Goal: Task Accomplishment & Management: Complete application form

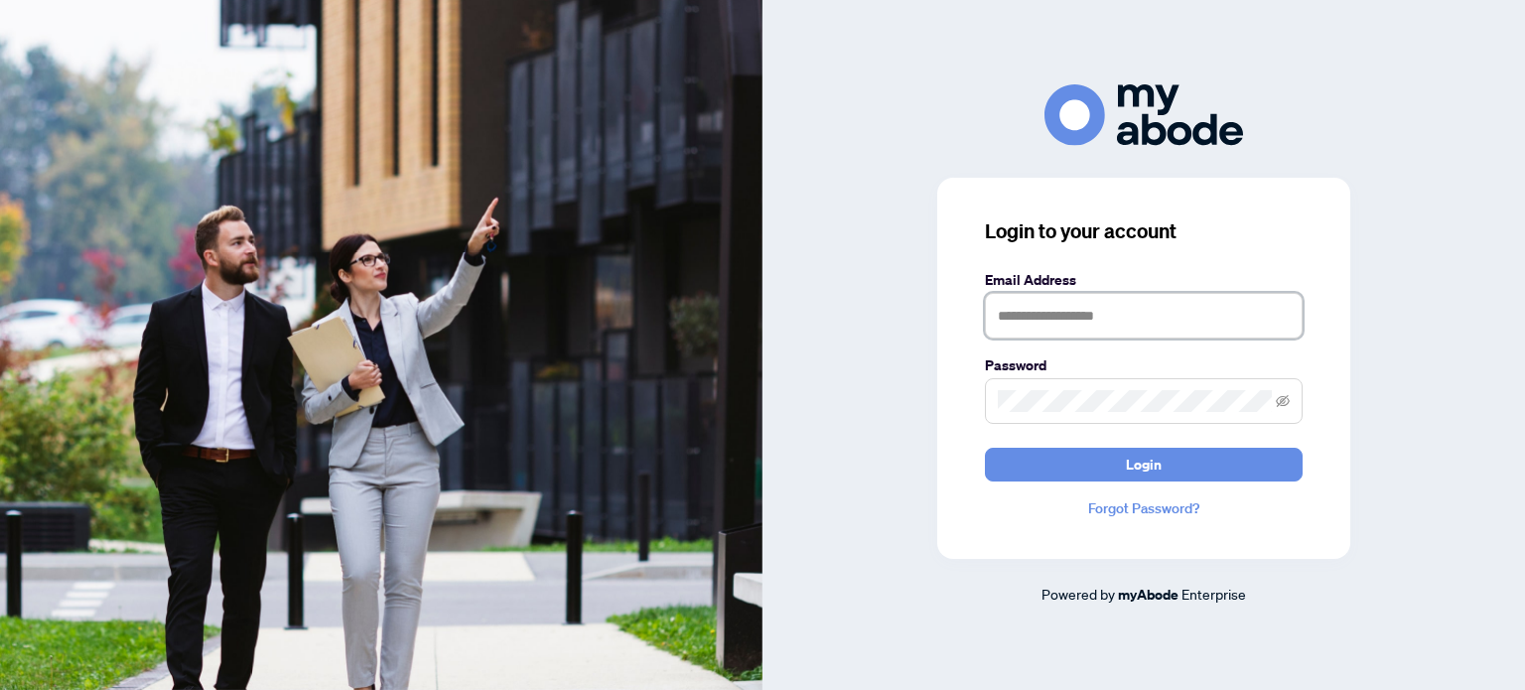
click at [1012, 325] on input "text" at bounding box center [1144, 316] width 318 height 46
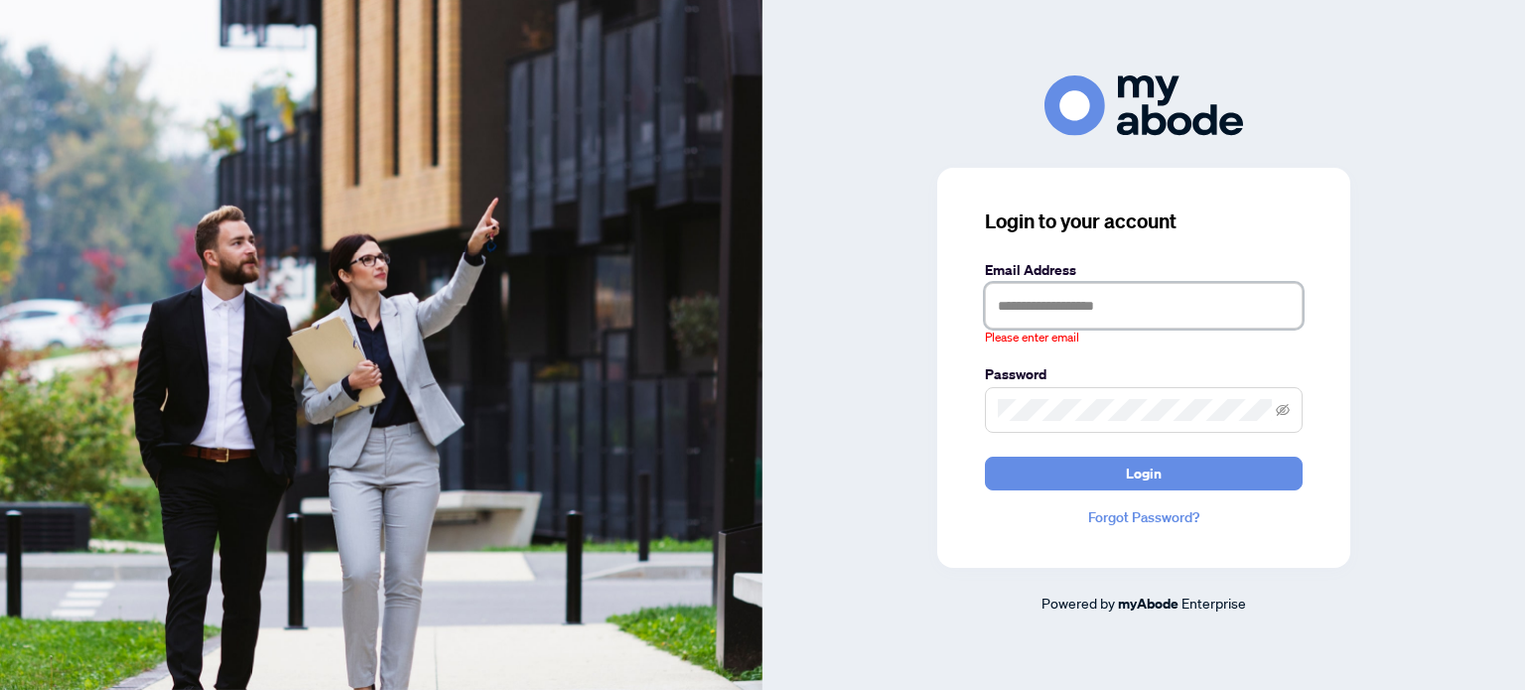
type input "**********"
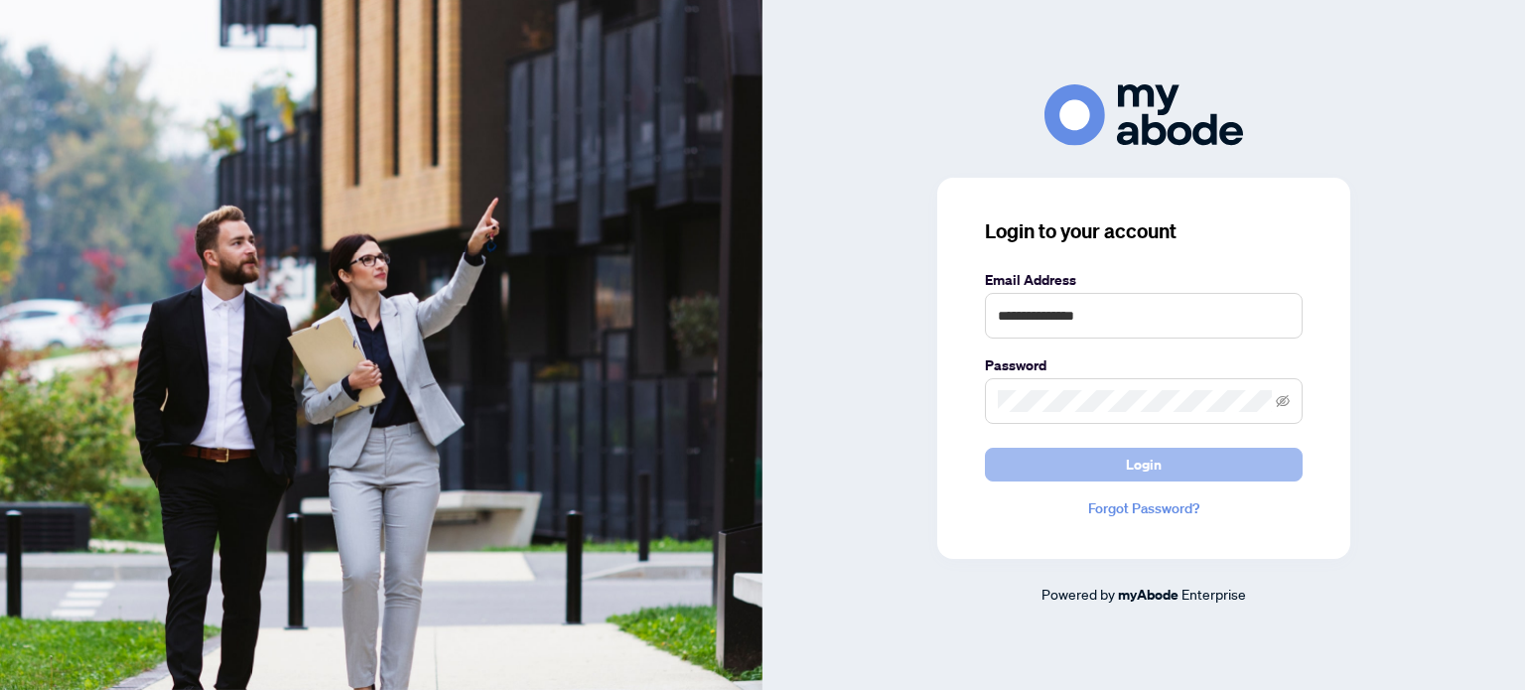
click at [1152, 472] on span "Login" at bounding box center [1144, 465] width 36 height 32
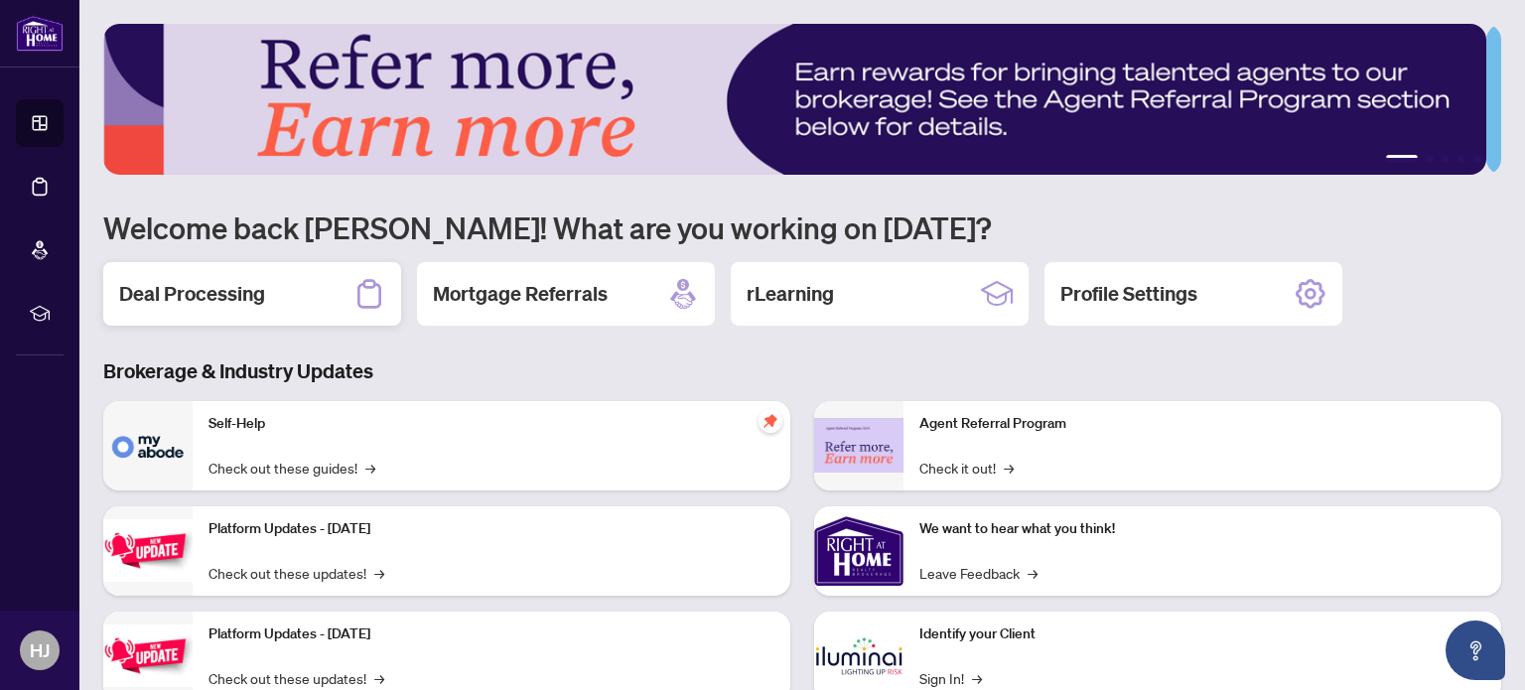
click at [274, 303] on div "Deal Processing" at bounding box center [252, 294] width 298 height 64
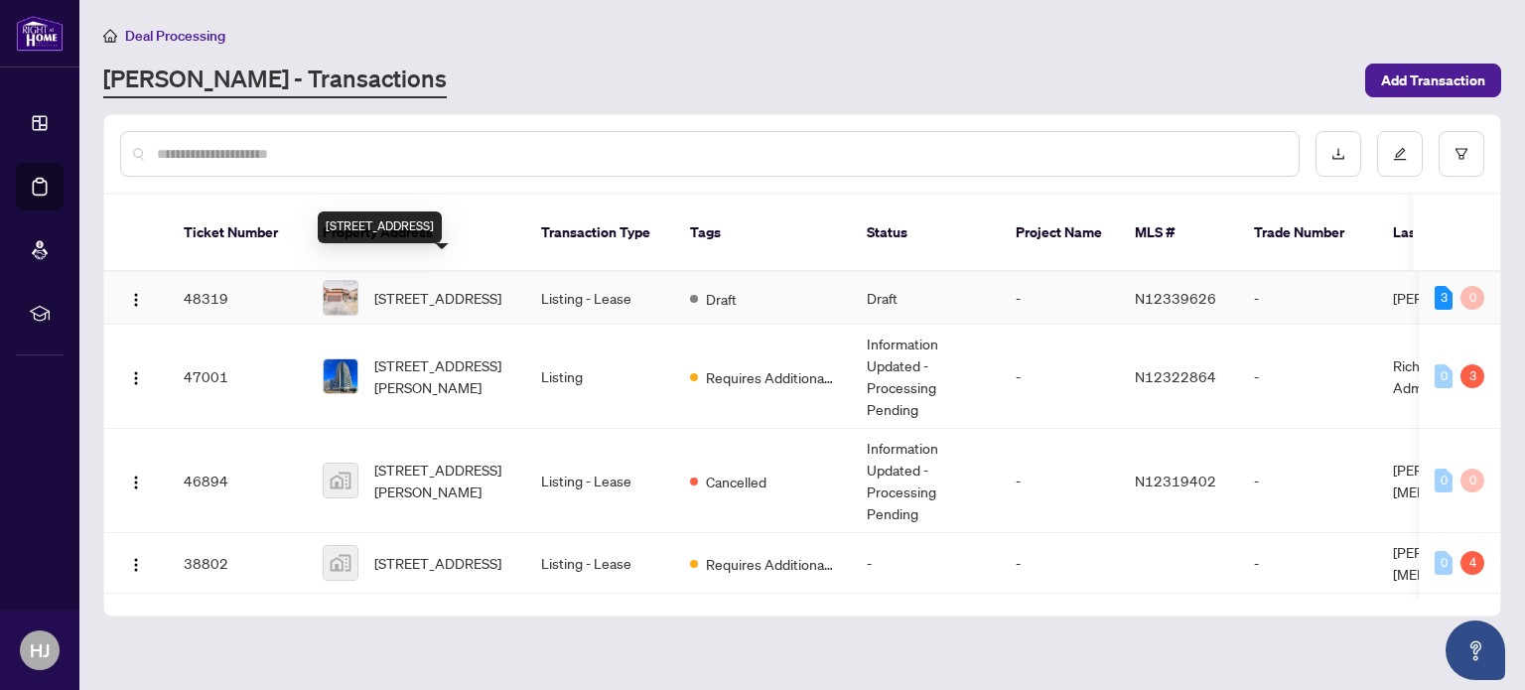
click at [424, 287] on span "[STREET_ADDRESS]" at bounding box center [437, 298] width 127 height 22
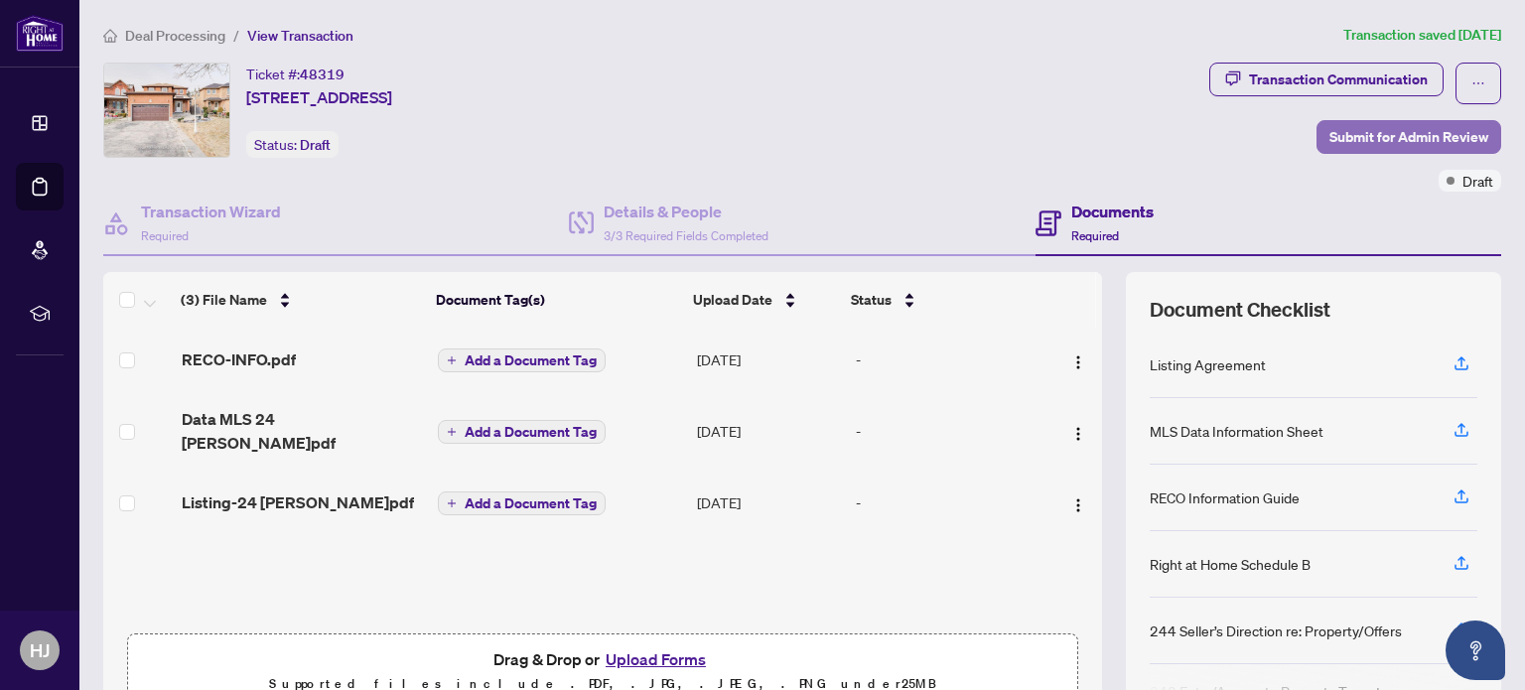
click at [1355, 130] on span "Submit for Admin Review" at bounding box center [1408, 137] width 159 height 32
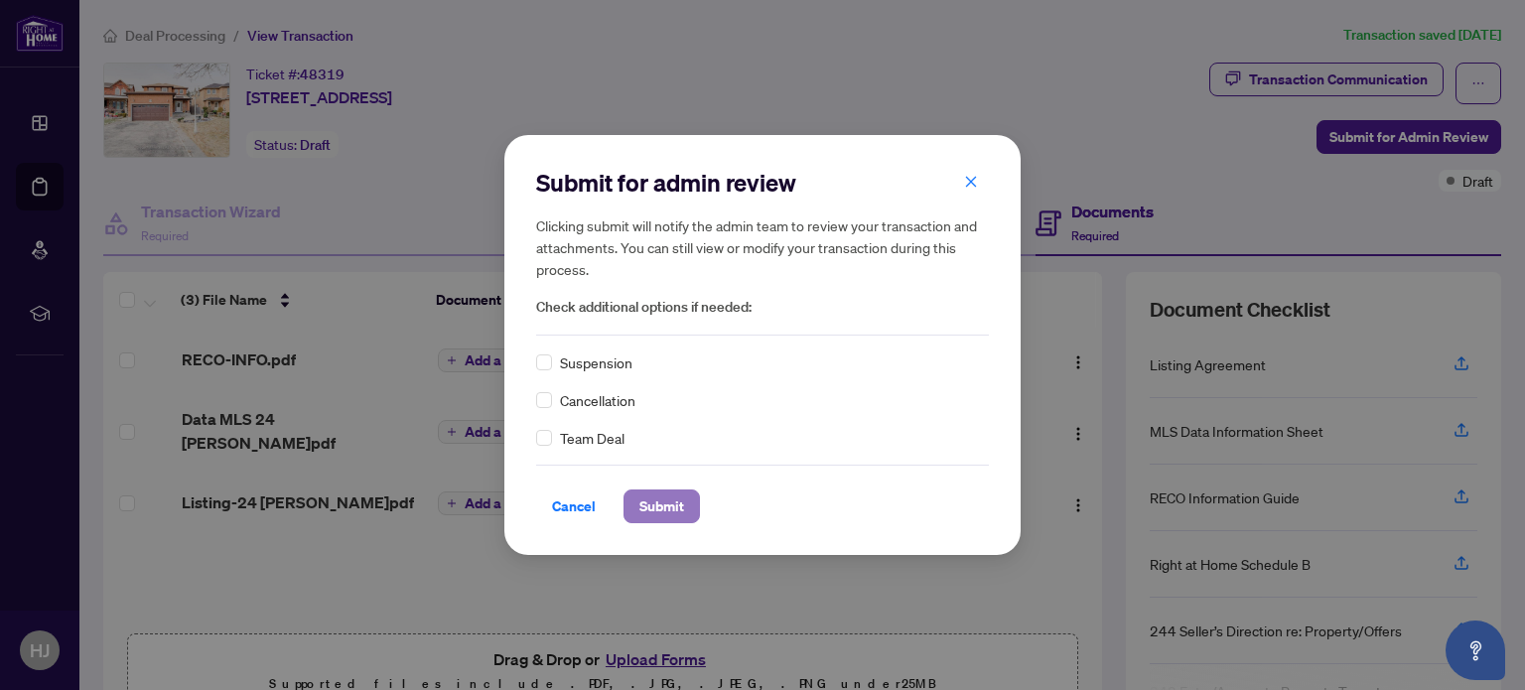
click at [673, 502] on span "Submit" at bounding box center [661, 506] width 45 height 32
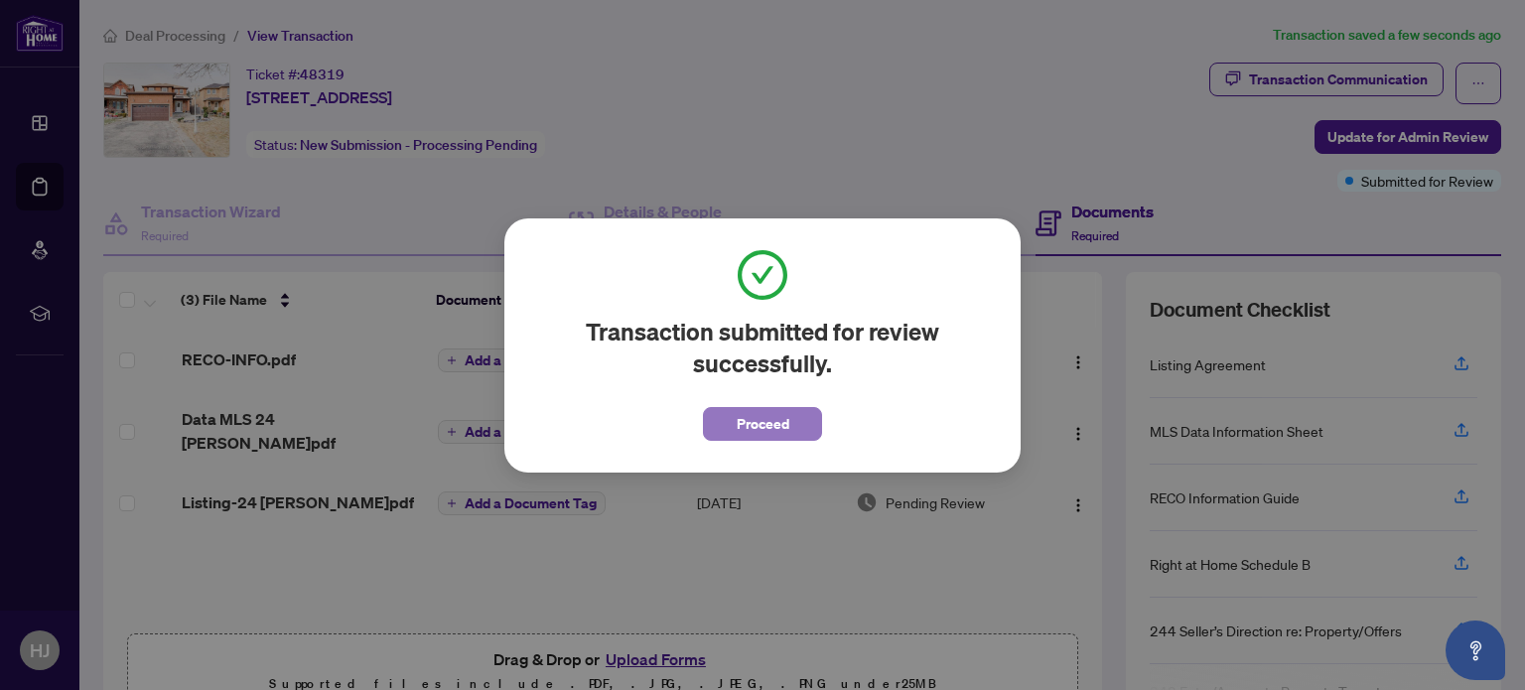
click at [790, 411] on button "Proceed" at bounding box center [762, 424] width 119 height 34
